Goal: Task Accomplishment & Management: Use online tool/utility

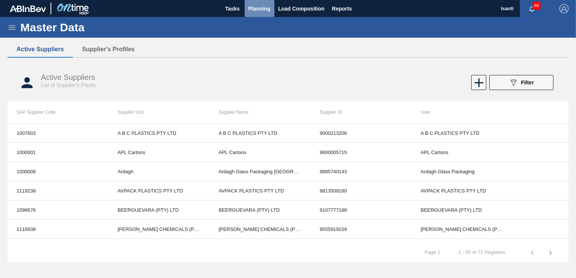
click at [255, 5] on span "Planning" at bounding box center [259, 8] width 22 height 9
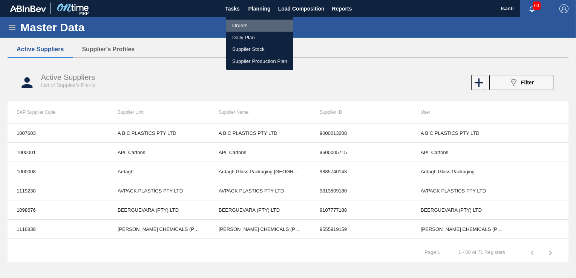
click at [247, 24] on li "Orders" at bounding box center [259, 26] width 67 height 12
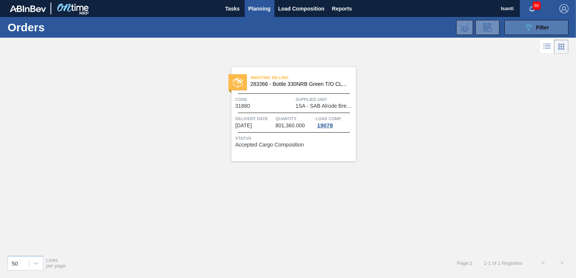
click at [549, 27] on button "089F7B8B-B2A5-4AFE-B5C0-19BA573D28AC Filter" at bounding box center [536, 27] width 64 height 15
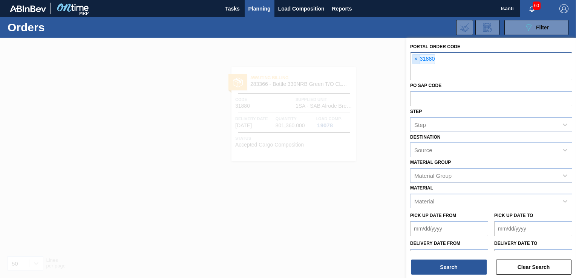
click at [413, 60] on span "×" at bounding box center [415, 59] width 7 height 9
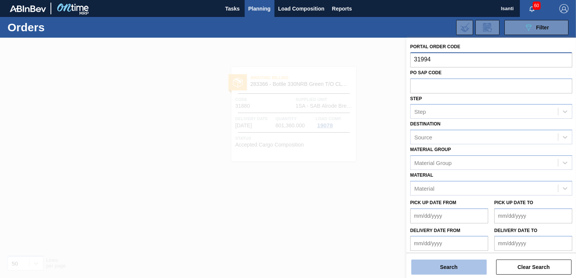
type input "31994"
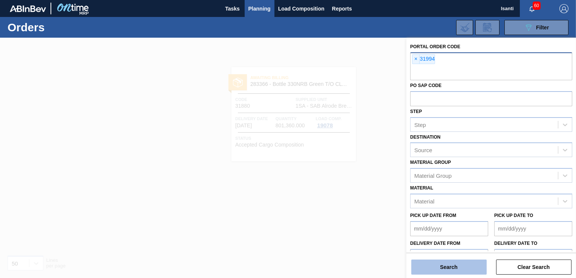
click at [440, 268] on button "Search" at bounding box center [448, 267] width 75 height 15
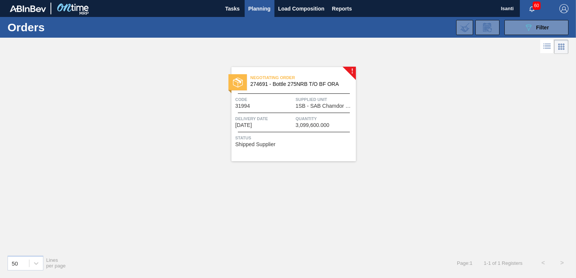
click at [310, 101] on span "Supplied Unit" at bounding box center [324, 100] width 58 height 8
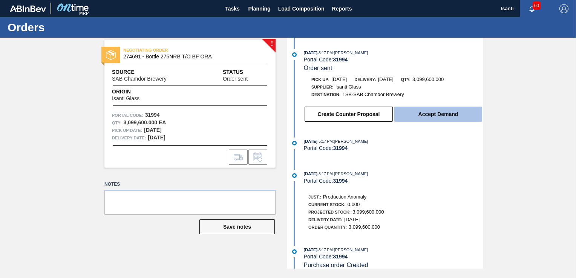
click at [427, 116] on button "Accept Demand" at bounding box center [438, 114] width 88 height 15
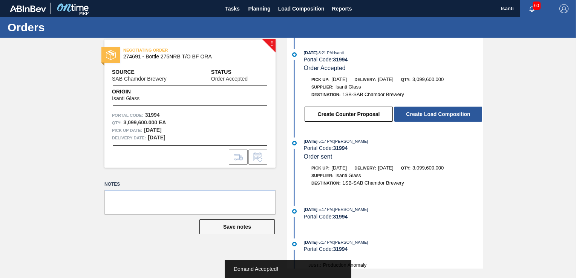
click at [427, 116] on button "Create Load Composition" at bounding box center [438, 114] width 88 height 15
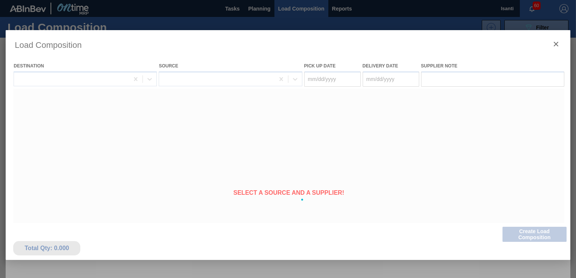
type Date "[DATE]"
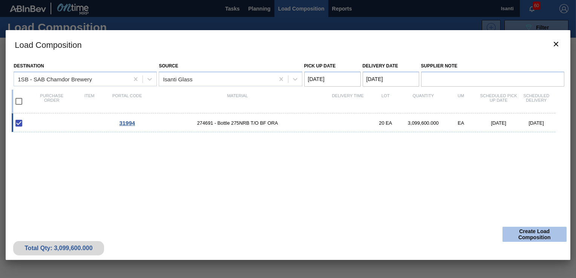
click at [522, 234] on button "Create Load Composition" at bounding box center [534, 234] width 64 height 15
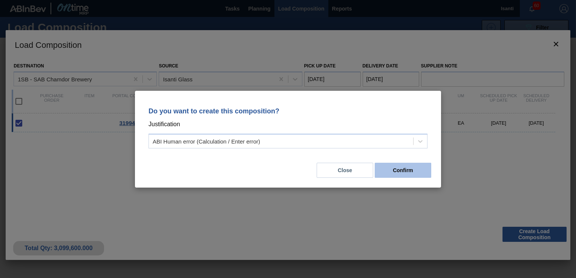
click at [408, 173] on button "Confirm" at bounding box center [402, 170] width 56 height 15
